Goal: Communication & Community: Answer question/provide support

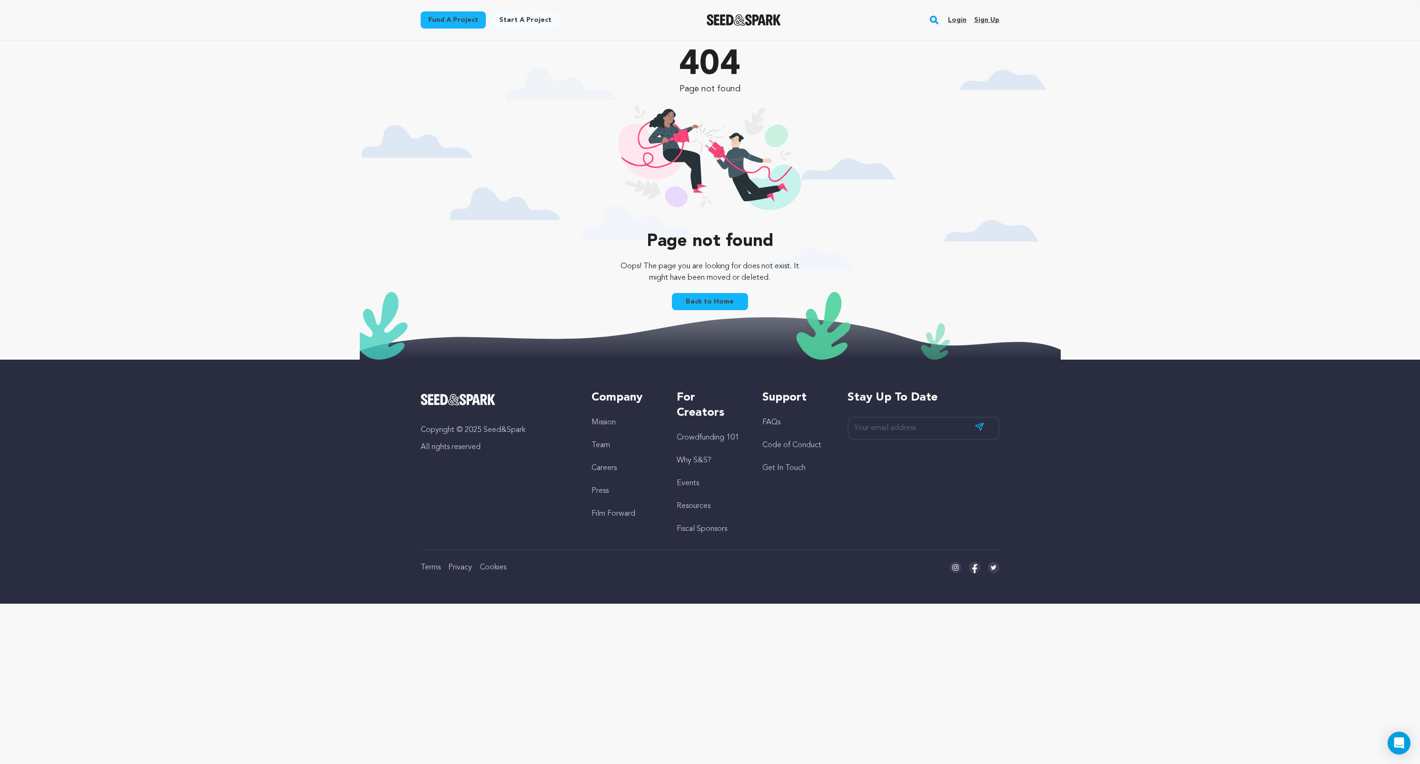
click at [960, 20] on link "Login" at bounding box center [957, 19] width 19 height 15
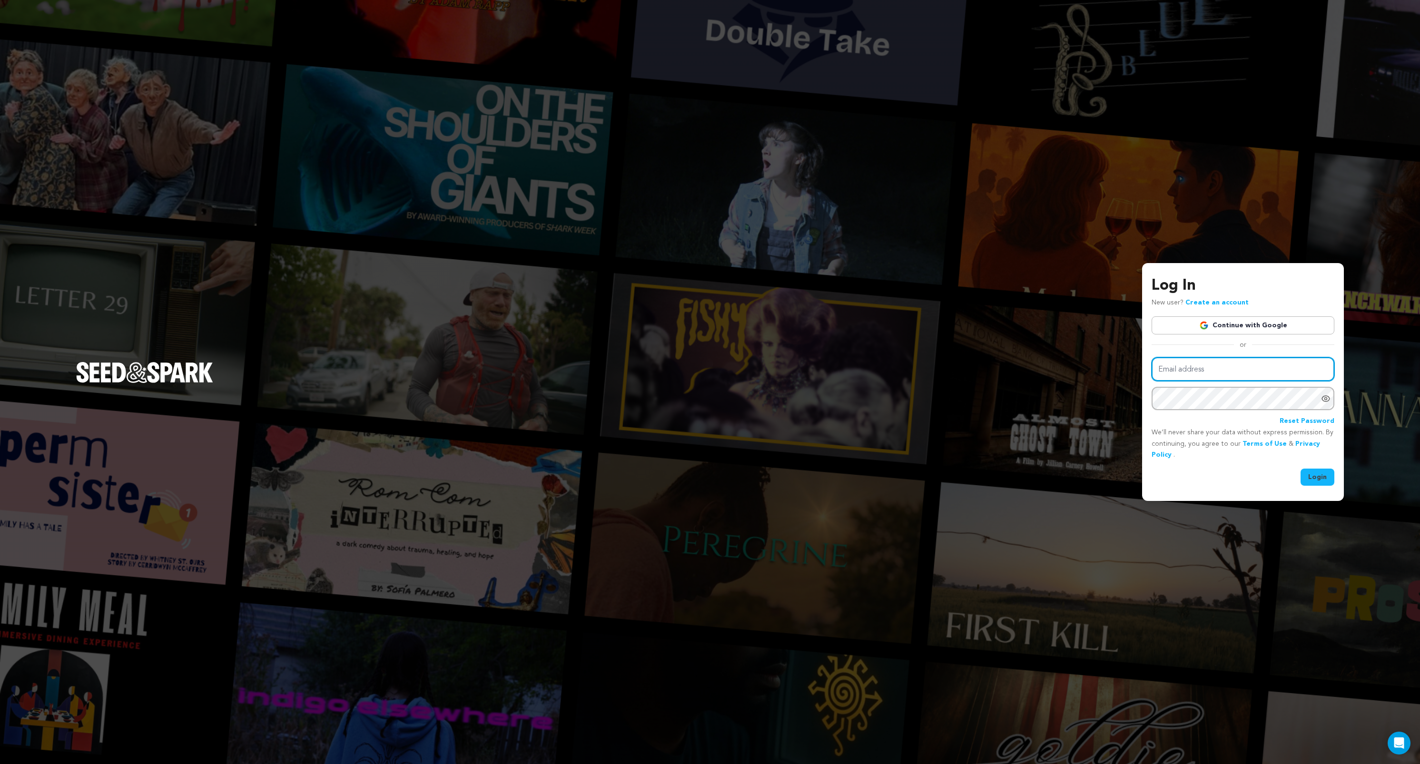
click at [1194, 366] on input "Email address" at bounding box center [1243, 369] width 183 height 24
type input "dayoffprod@gmail.com"
click at [1301, 469] on button "Login" at bounding box center [1318, 477] width 34 height 17
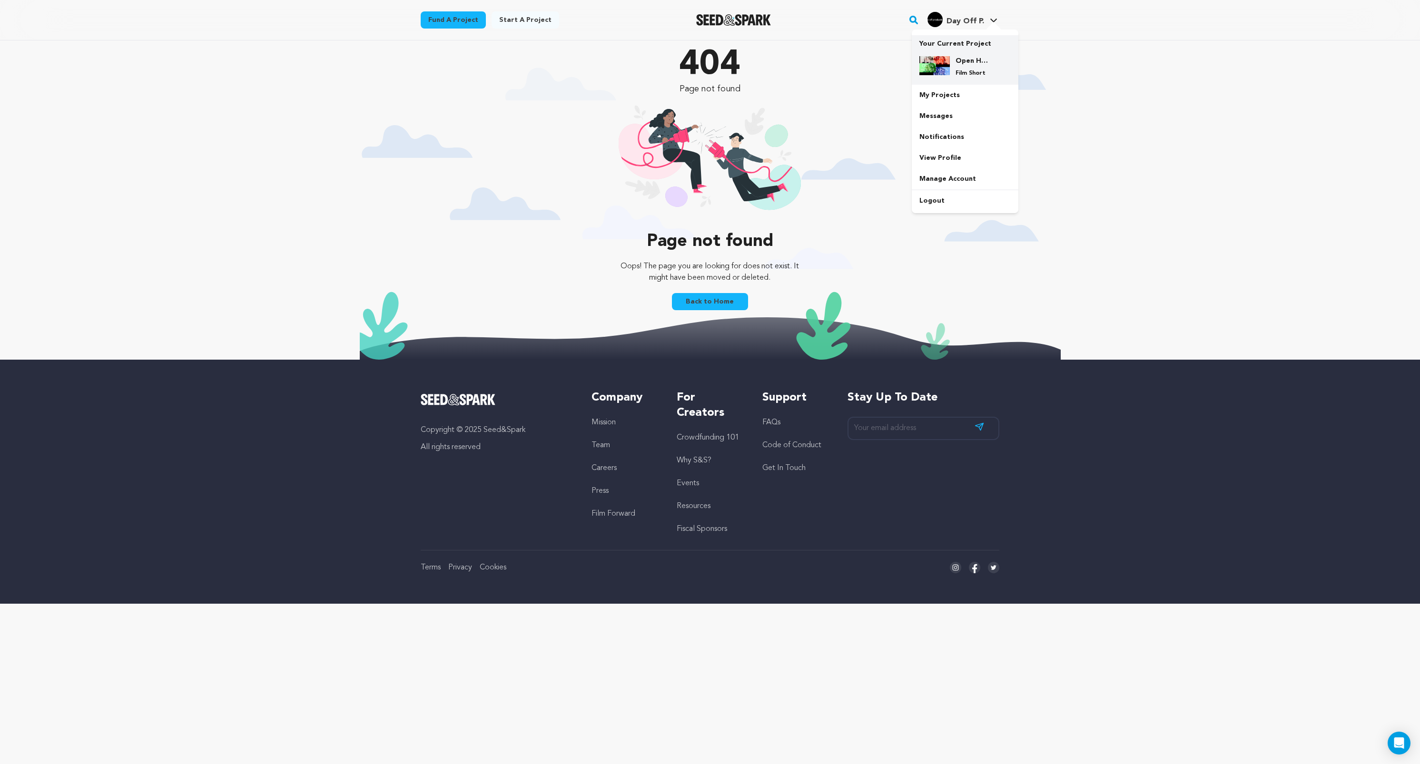
click at [943, 66] on img at bounding box center [935, 65] width 30 height 19
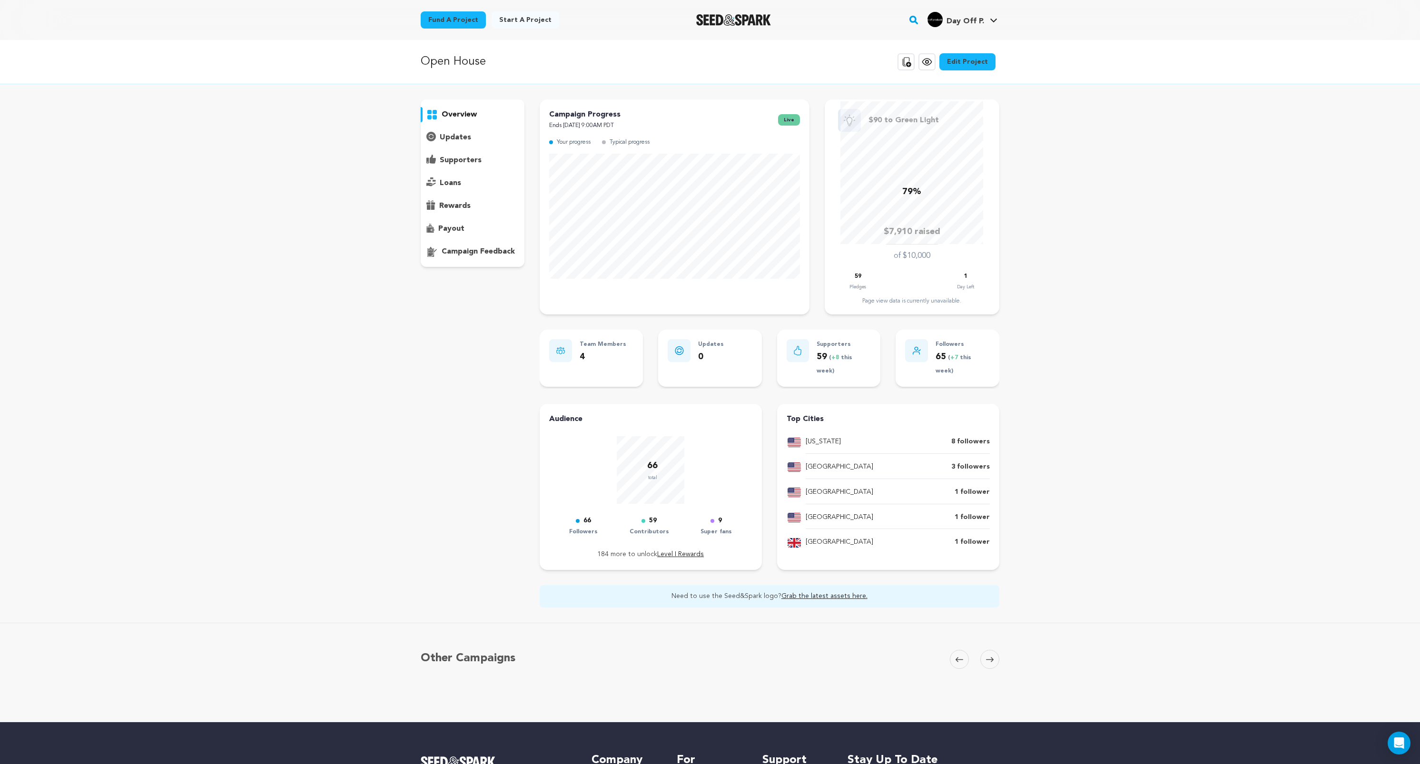
click at [496, 163] on div "supporters" at bounding box center [473, 160] width 104 height 15
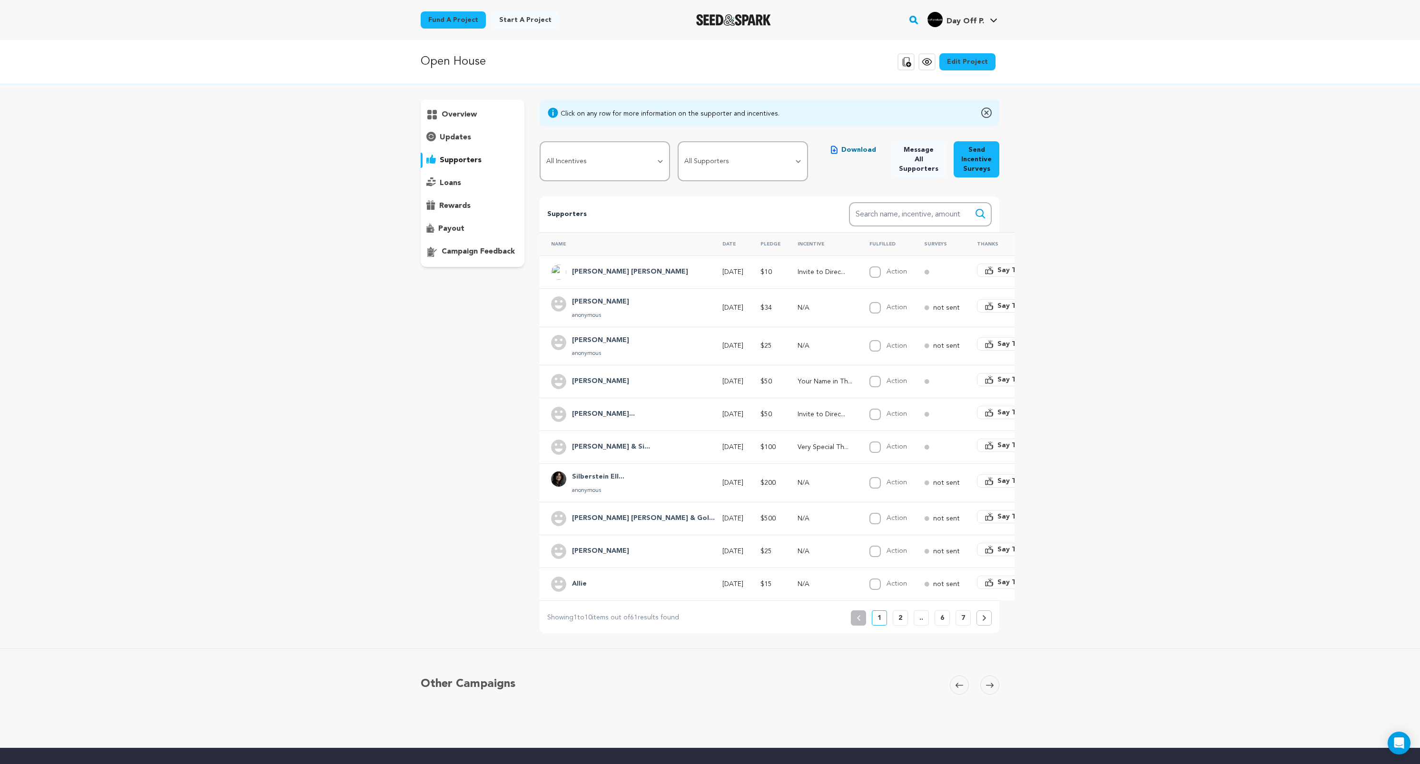
click at [581, 300] on h4 "Phoebe" at bounding box center [600, 302] width 57 height 11
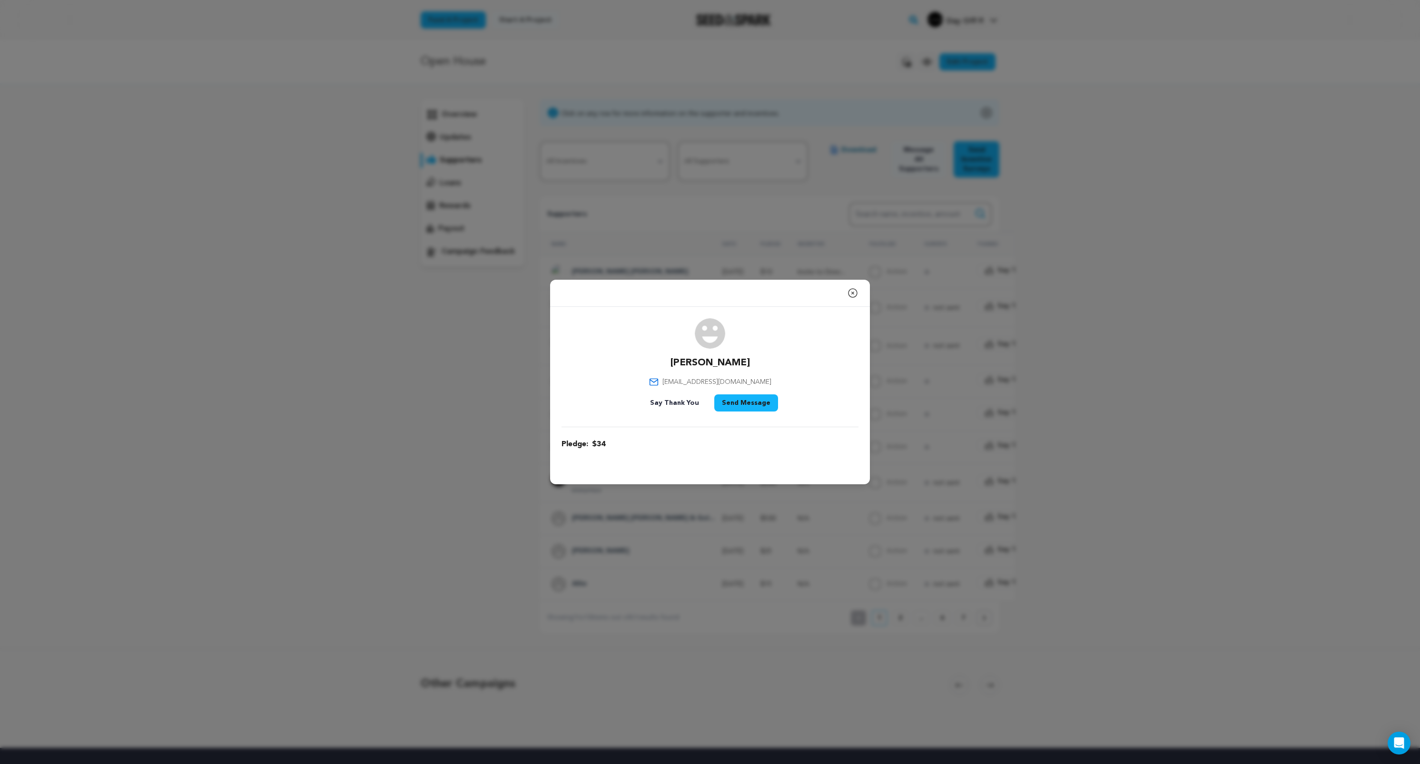
click at [449, 379] on div "Close modal Phoebe phoebeambrosino@gmail.com" at bounding box center [710, 382] width 1420 height 764
click at [853, 297] on icon "button" at bounding box center [852, 292] width 11 height 11
